Goal: Information Seeking & Learning: Learn about a topic

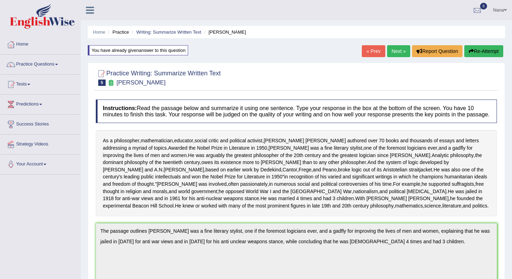
click at [397, 55] on link "Next »" at bounding box center [398, 51] width 23 height 12
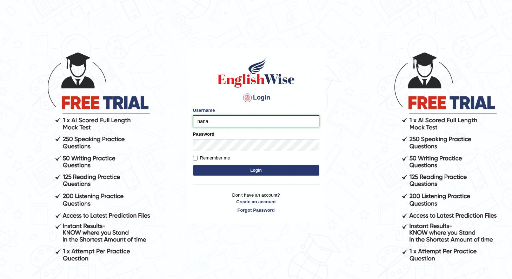
type input "nanayokomatsu"
click at [206, 160] on label "Remember me" at bounding box center [211, 158] width 37 height 7
click at [197, 160] on input "Remember me" at bounding box center [195, 158] width 5 height 5
checkbox input "true"
click at [209, 167] on button "Login" at bounding box center [256, 170] width 126 height 11
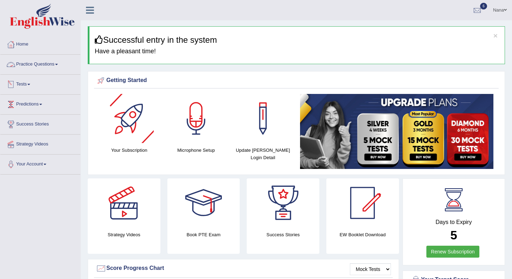
click at [26, 67] on link "Practice Questions" at bounding box center [40, 64] width 80 height 18
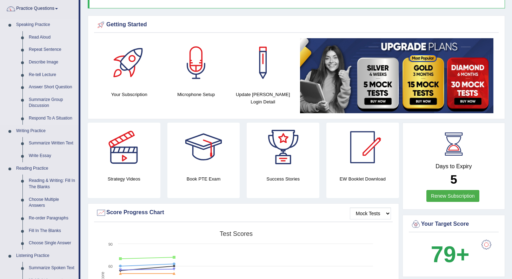
scroll to position [86, 0]
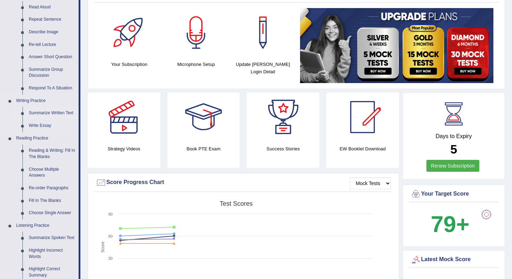
click at [46, 112] on link "Summarize Written Text" at bounding box center [52, 113] width 53 height 13
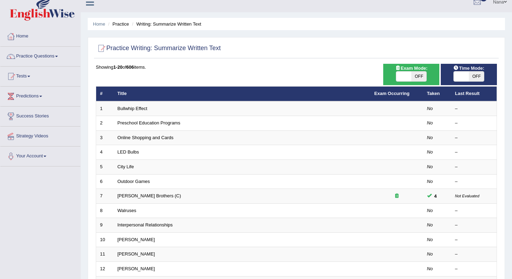
scroll to position [11, 0]
